Goal: Task Accomplishment & Management: Complete application form

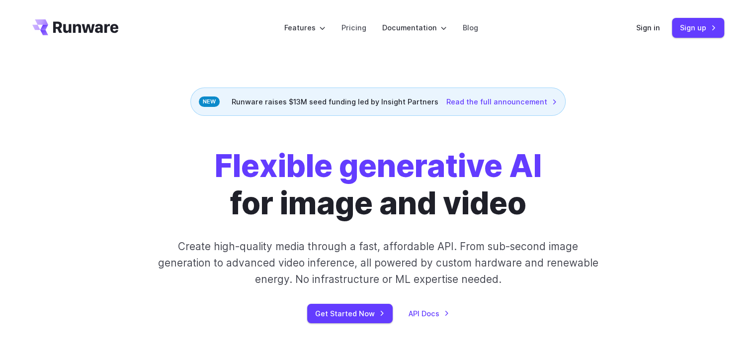
click at [377, 195] on h1 "Flexible generative AI for image and video" at bounding box center [378, 185] width 327 height 75
click at [353, 315] on link "Get Started Now" at bounding box center [349, 313] width 85 height 19
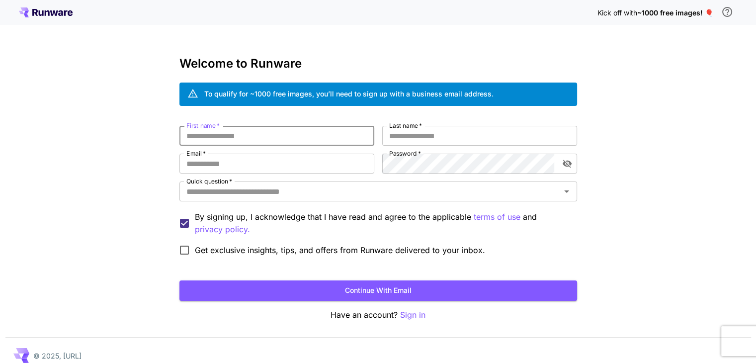
click at [298, 136] on input "First name   *" at bounding box center [276, 136] width 195 height 20
click at [336, 94] on div "To qualify for ~1000 free images, you’ll need to sign up with a business email …" at bounding box center [348, 93] width 289 height 10
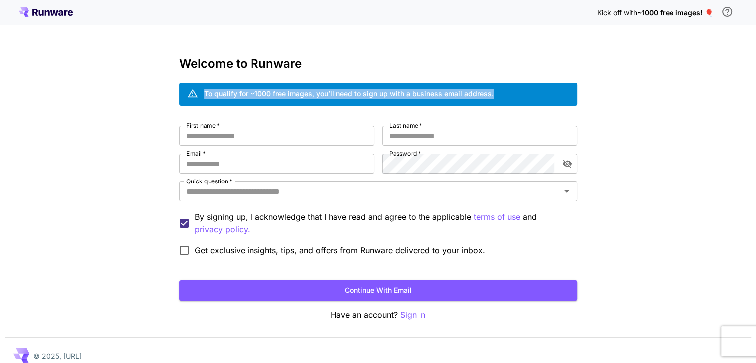
click at [336, 94] on div "To qualify for ~1000 free images, you’ll need to sign up with a business email …" at bounding box center [348, 93] width 289 height 10
